Goal: Check status

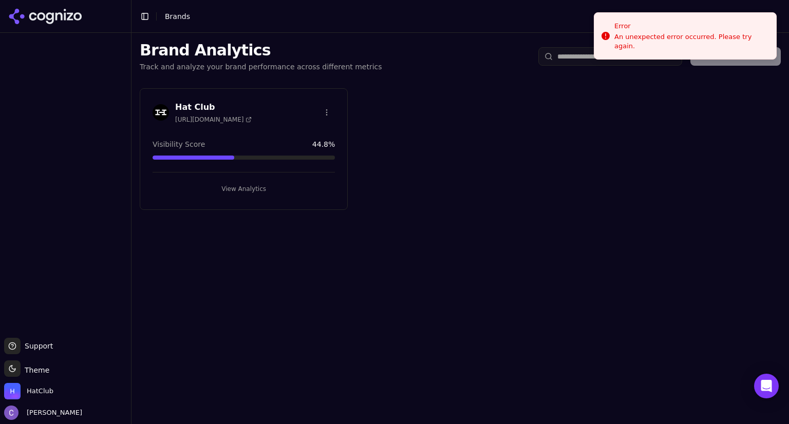
click at [290, 182] on button "View Analytics" at bounding box center [244, 189] width 182 height 16
